Goal: Check status

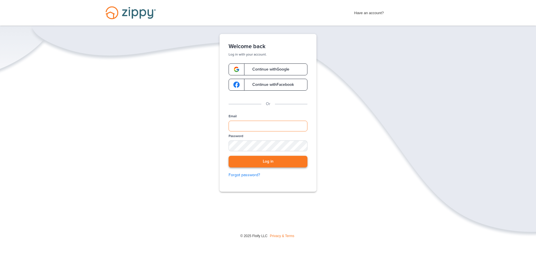
type input "**********"
click at [262, 161] on button "Log in" at bounding box center [268, 162] width 79 height 12
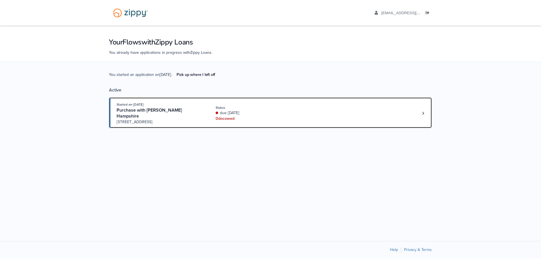
click at [287, 110] on div "due [DATE]" at bounding box center [252, 113] width 75 height 6
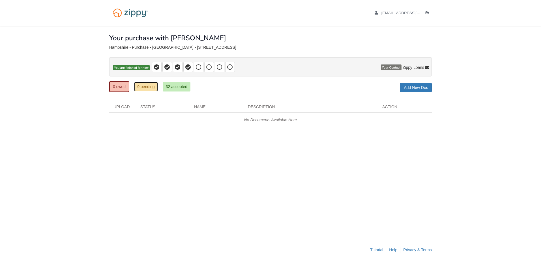
click at [149, 88] on link "9 pending" at bounding box center [146, 87] width 24 height 10
